Goal: Task Accomplishment & Management: Complete application form

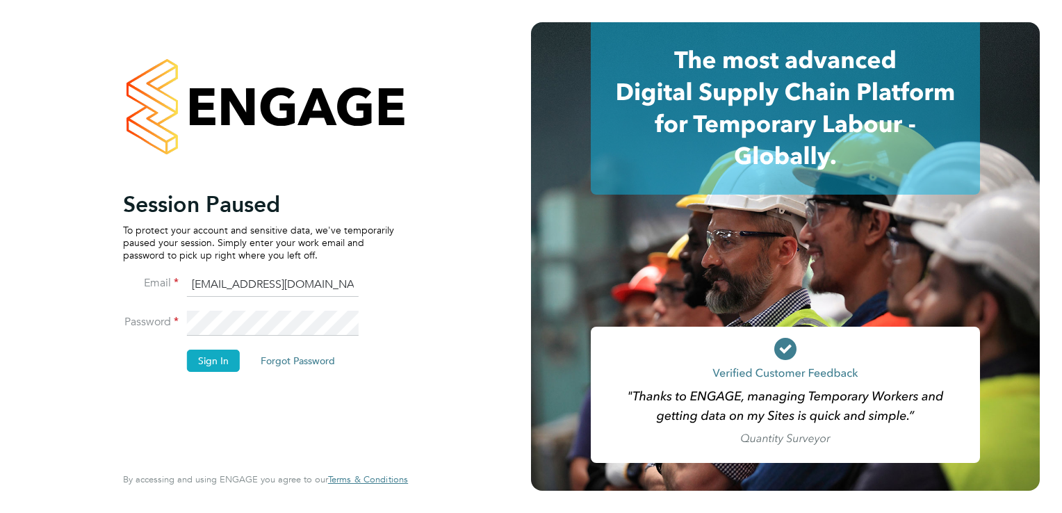
click at [211, 360] on button "Sign In" at bounding box center [213, 361] width 53 height 22
click at [208, 357] on button "Sign In" at bounding box center [213, 361] width 53 height 22
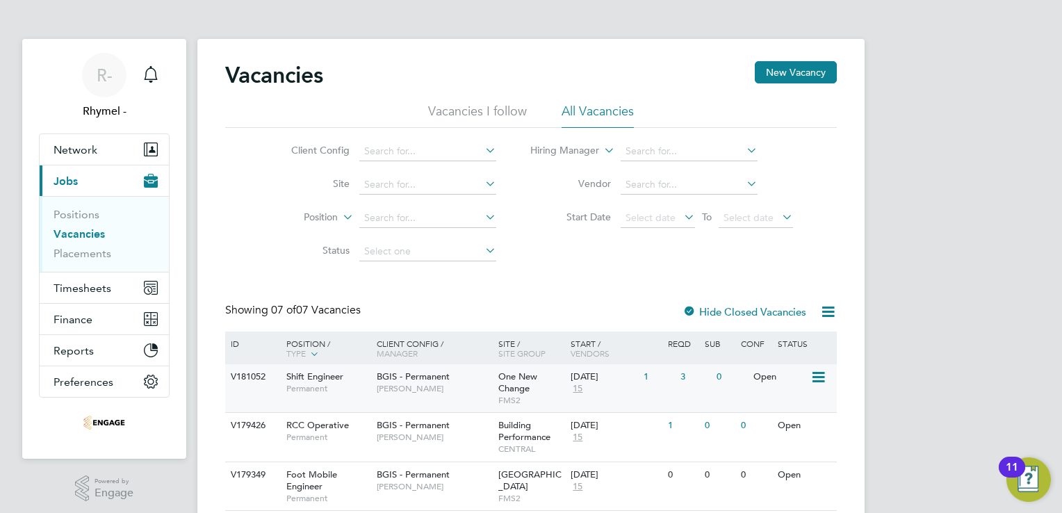
click at [285, 377] on div "Shift Engineer Permanent" at bounding box center [324, 382] width 97 height 36
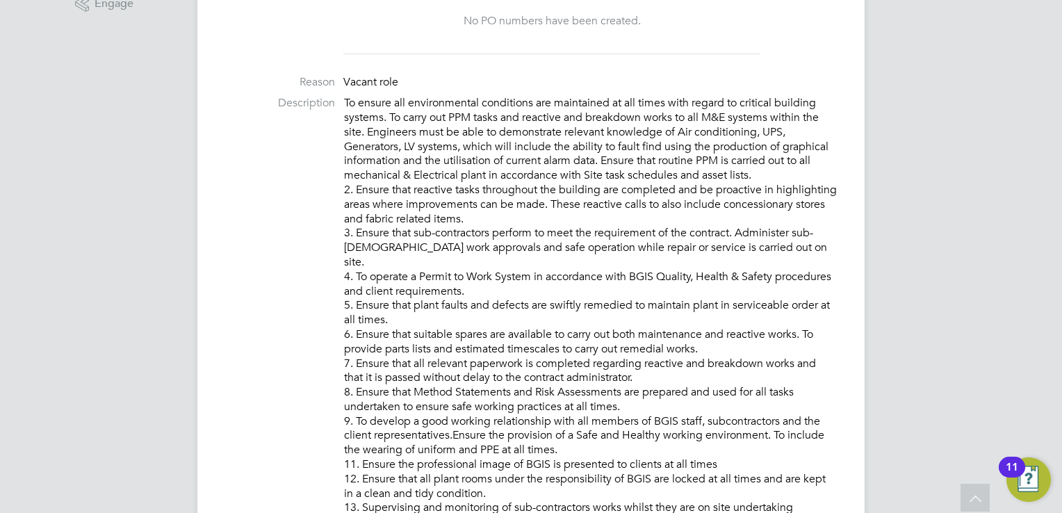
scroll to position [473, 0]
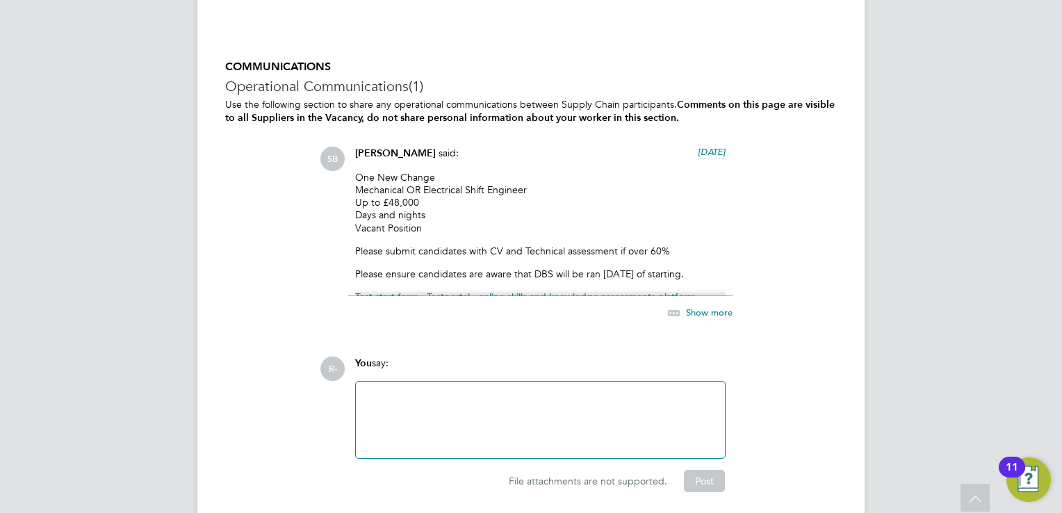
scroll to position [2307, 0]
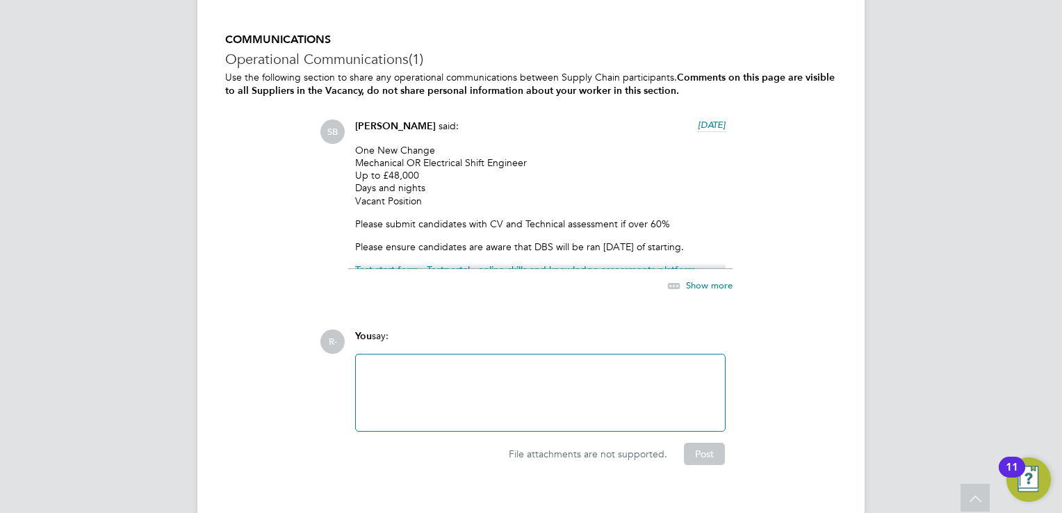
click at [695, 287] on span "Show more" at bounding box center [709, 285] width 47 height 12
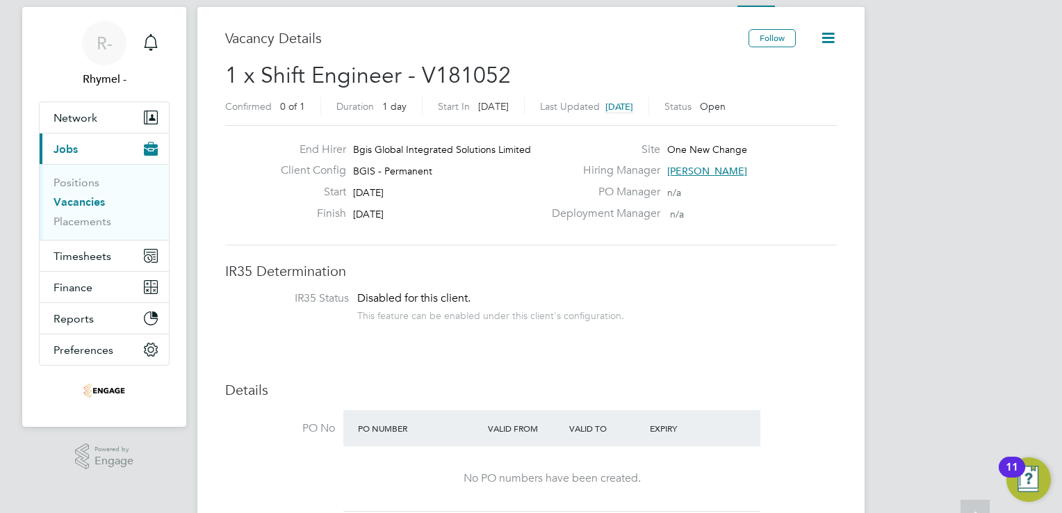
scroll to position [0, 0]
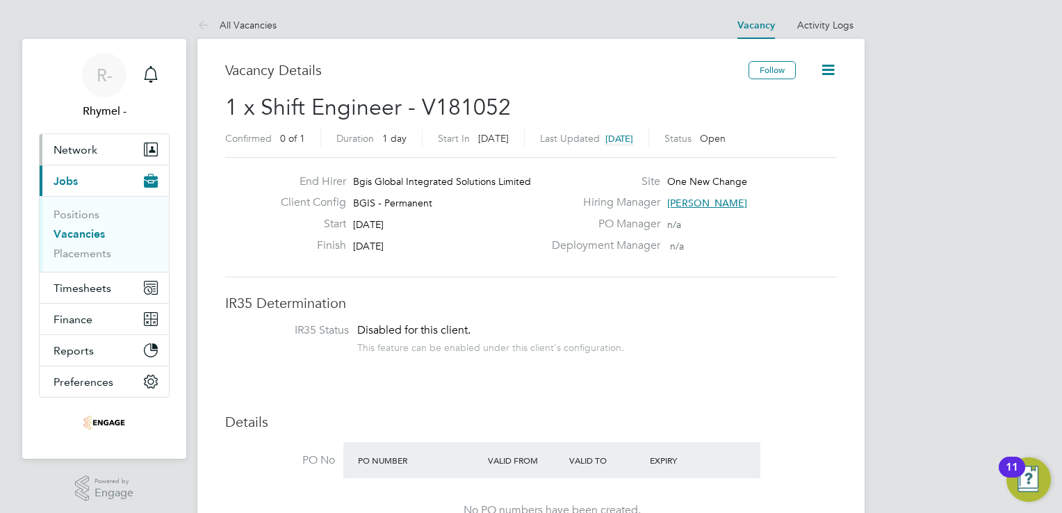
click at [76, 148] on span "Network" at bounding box center [76, 149] width 44 height 13
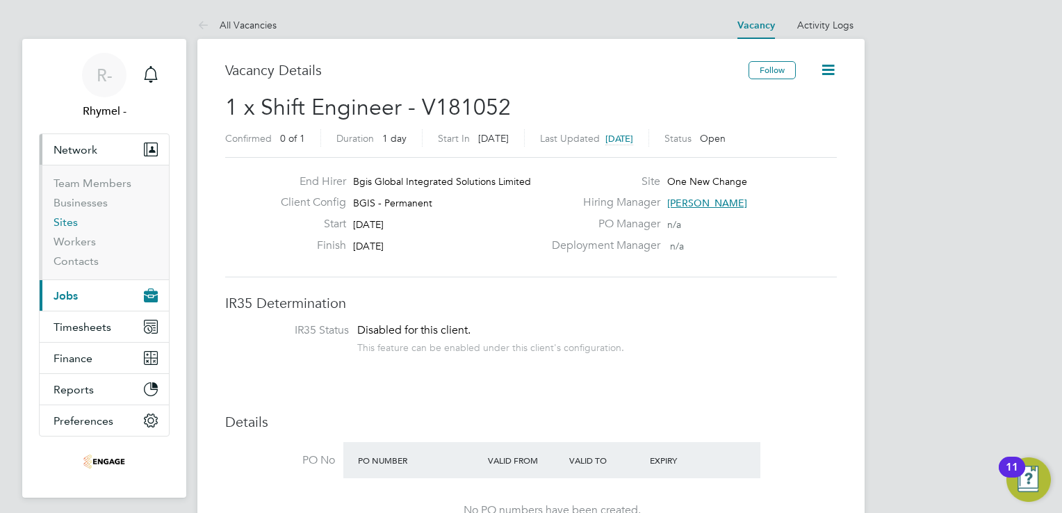
click at [69, 222] on link "Sites" at bounding box center [66, 221] width 24 height 13
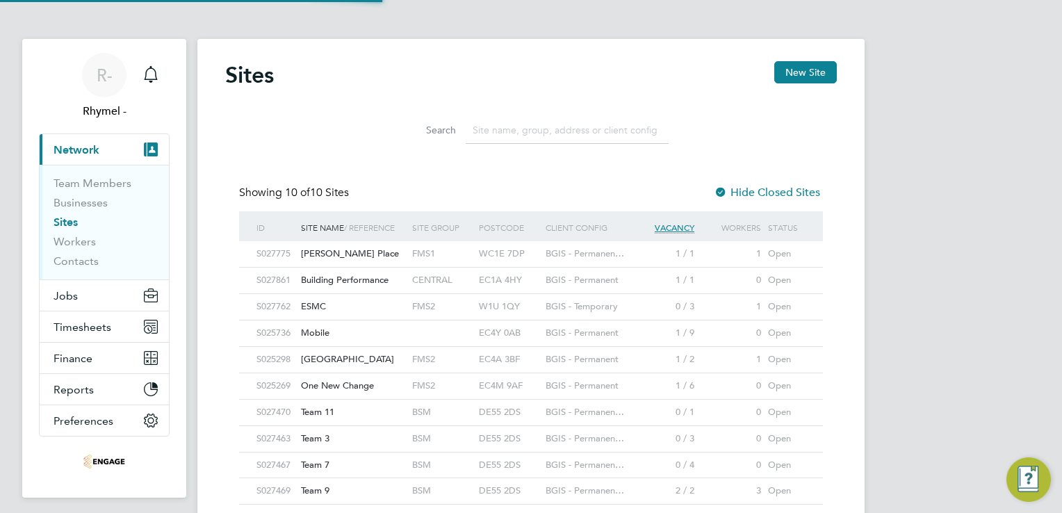
scroll to position [26, 67]
click at [348, 385] on span "One New Change" at bounding box center [337, 385] width 73 height 12
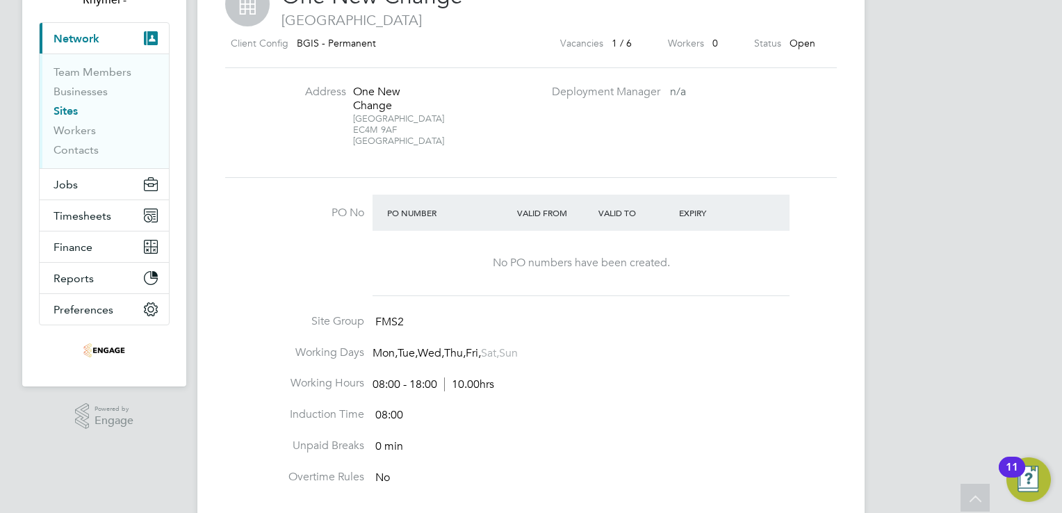
scroll to position [139, 0]
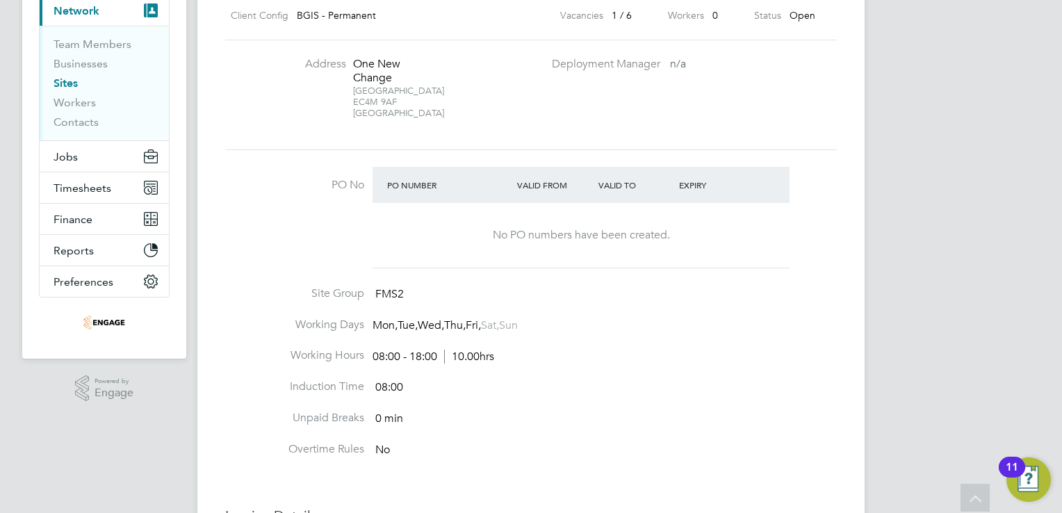
drag, startPoint x: 401, startPoint y: 101, endPoint x: 353, endPoint y: 102, distance: 48.0
click at [353, 102] on div "London EC4M 9AF [GEOGRAPHIC_DATA]" at bounding box center [396, 101] width 87 height 33
copy div "EC4M 9AF"
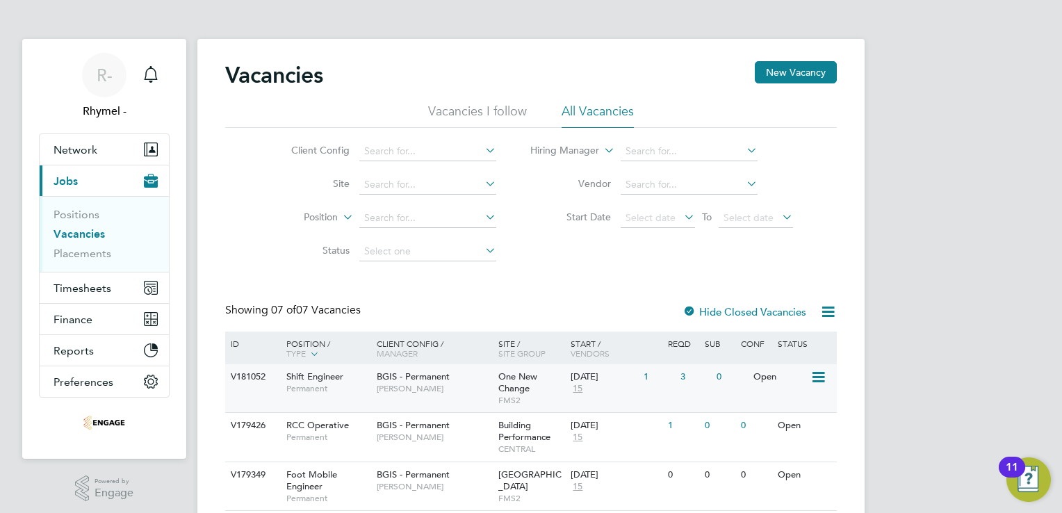
click at [234, 379] on div "V181052" at bounding box center [251, 377] width 49 height 26
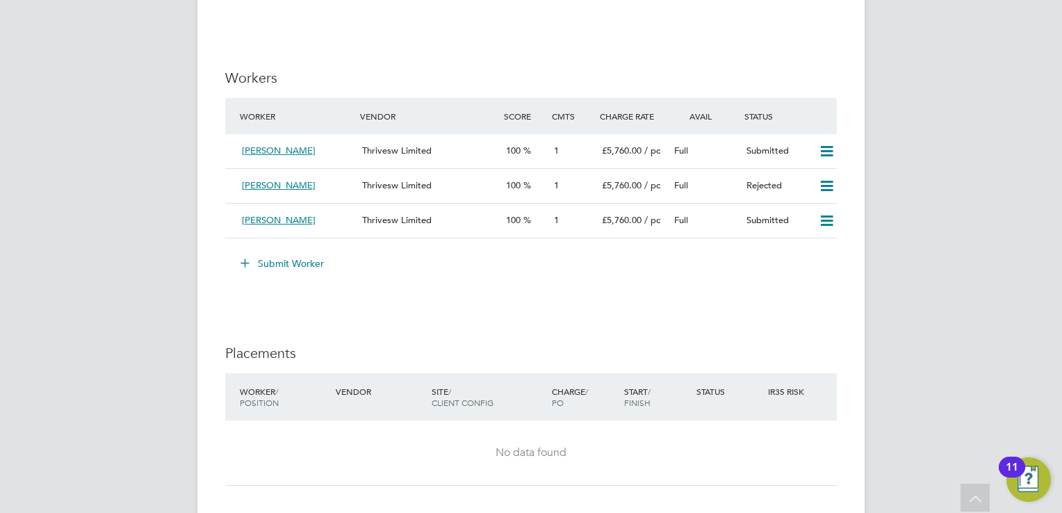
scroll to position [1835, 0]
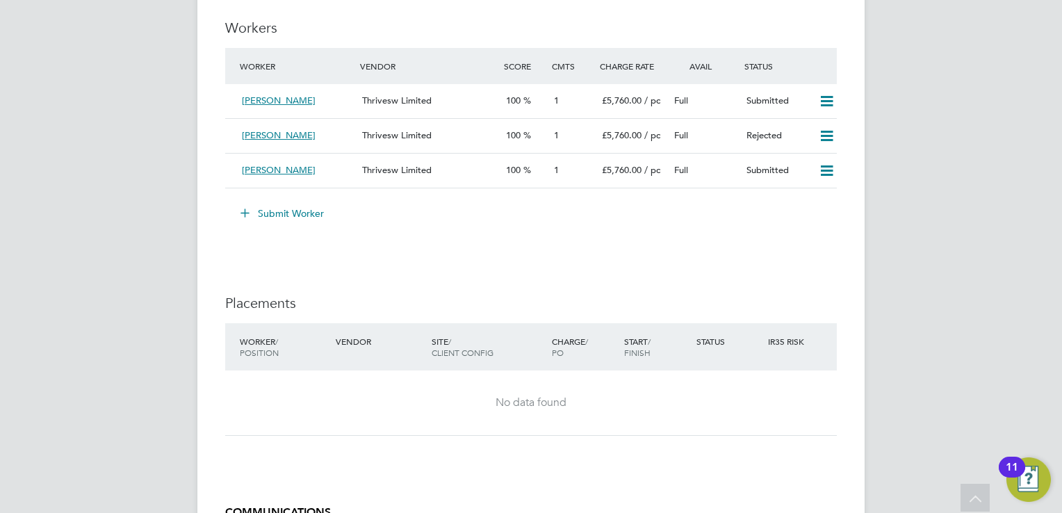
click at [311, 212] on button "Submit Worker" at bounding box center [283, 213] width 104 height 22
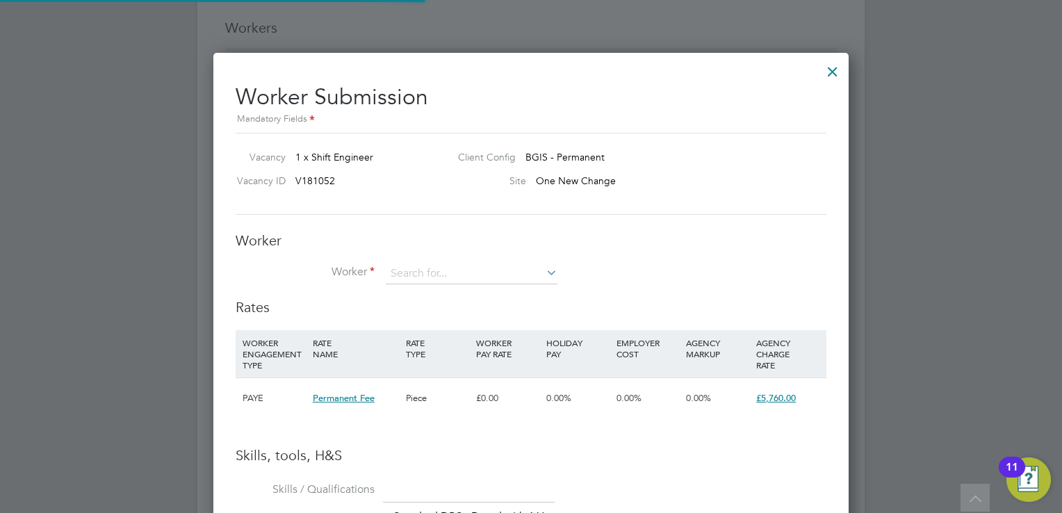
scroll to position [980, 636]
click at [408, 276] on input at bounding box center [472, 273] width 172 height 21
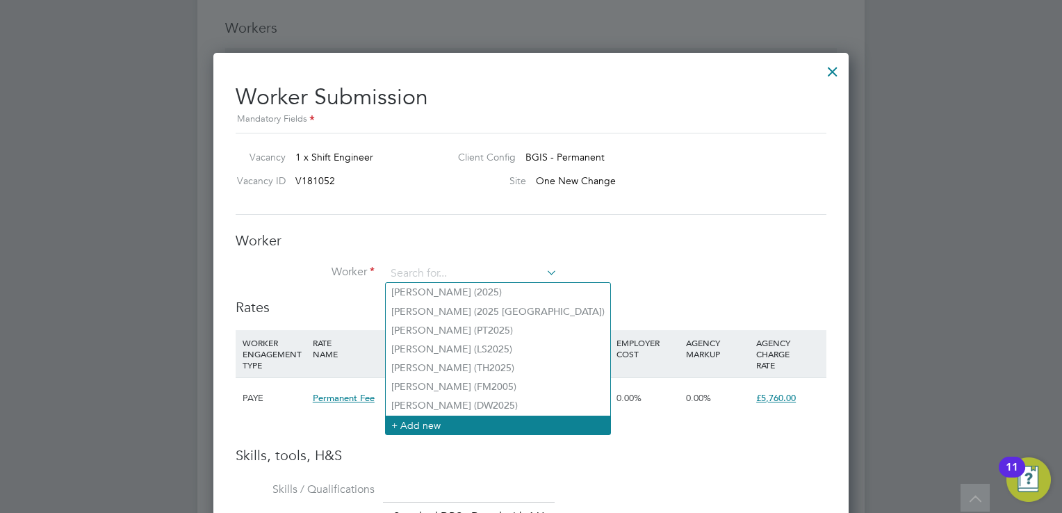
click at [429, 425] on li "+ Add new" at bounding box center [498, 425] width 224 height 19
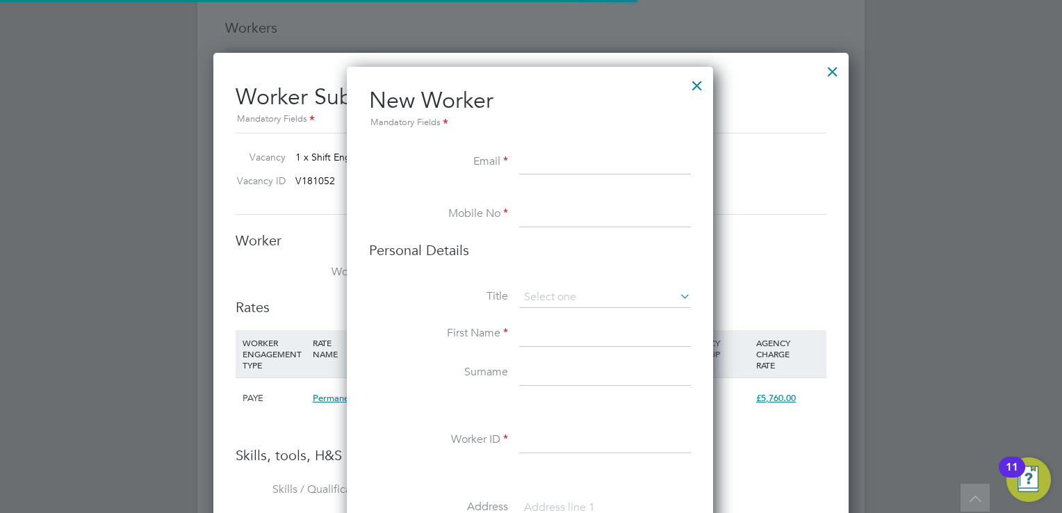
scroll to position [1170, 368]
paste input "[EMAIL_ADDRESS][DOMAIN_NAME]"
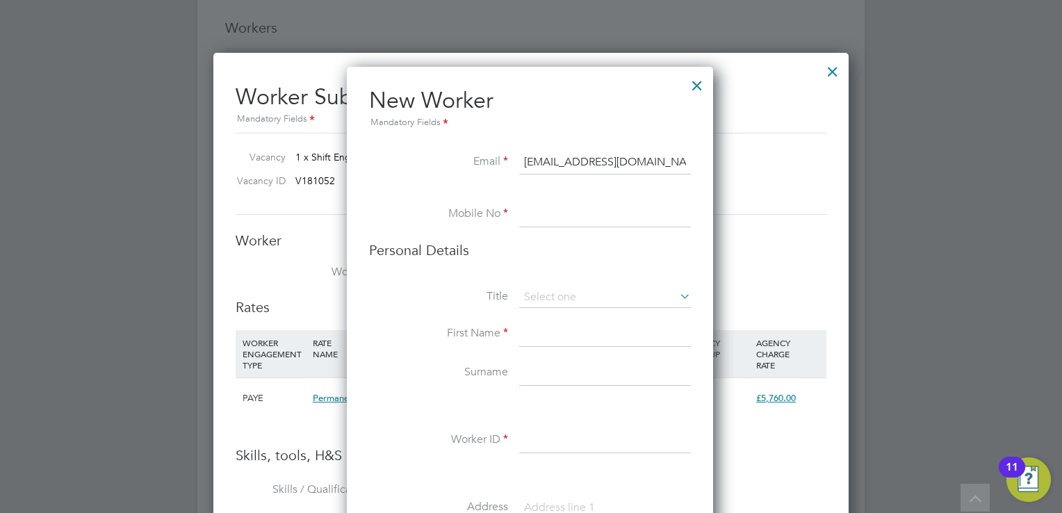
scroll to position [0, 14]
type input "[EMAIL_ADDRESS][DOMAIN_NAME]"
click at [550, 218] on input at bounding box center [605, 214] width 172 height 25
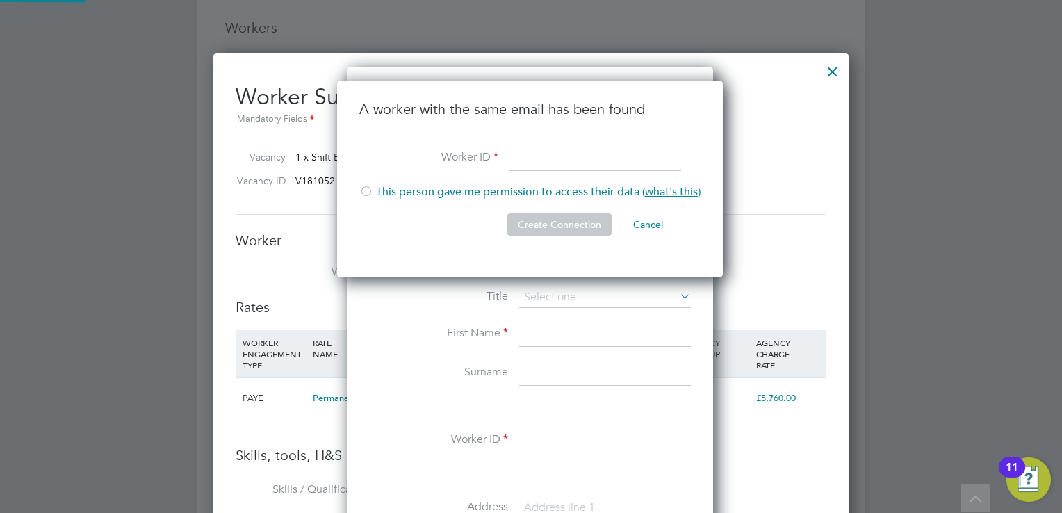
scroll to position [197, 387]
click at [423, 246] on li "Create Connection Cancel" at bounding box center [529, 231] width 341 height 36
